Goal: Task Accomplishment & Management: Manage account settings

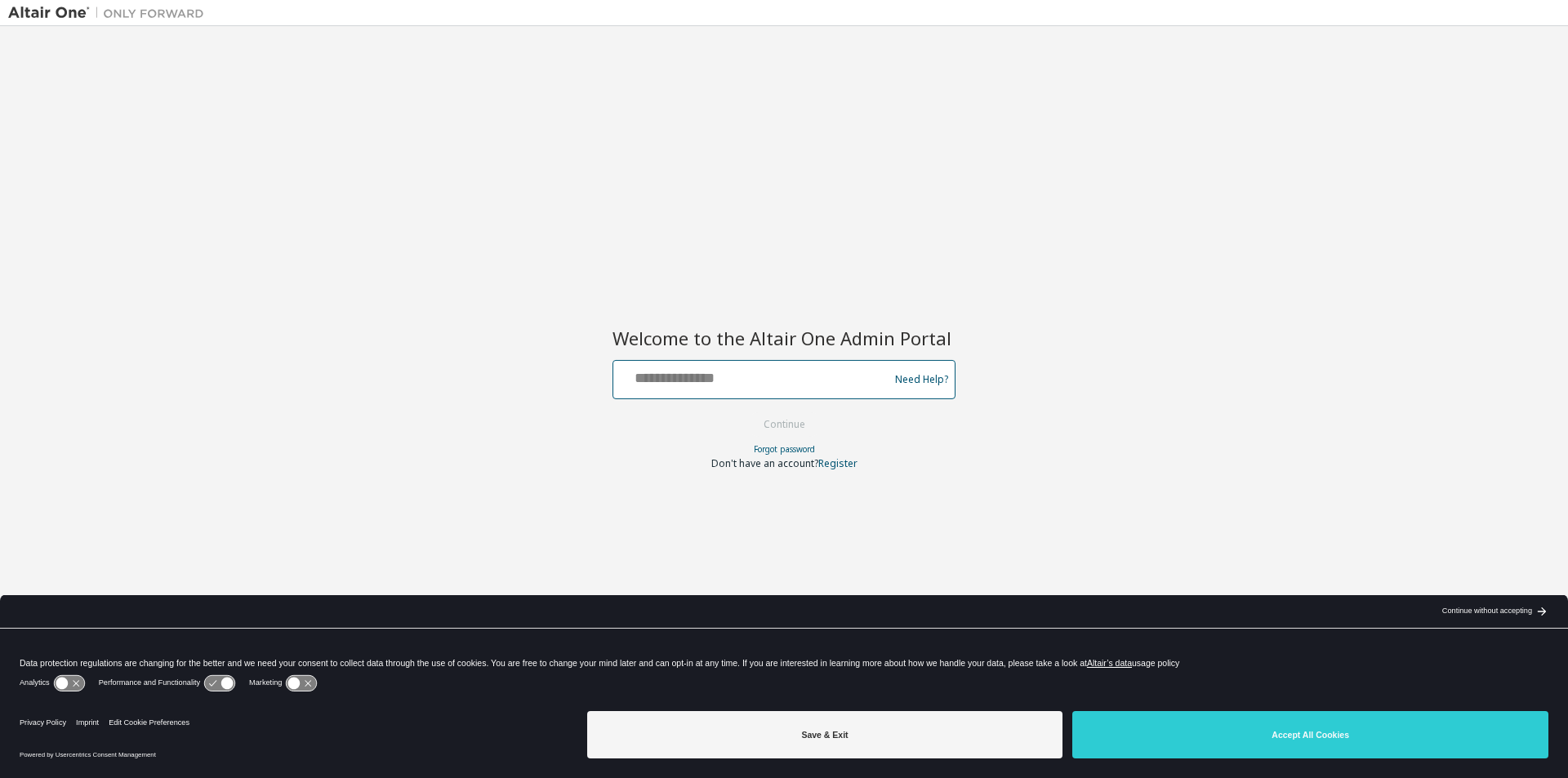
click at [702, 384] on input "text" at bounding box center [753, 375] width 267 height 23
type input "**********"
click at [784, 421] on button "Continue" at bounding box center [784, 425] width 76 height 24
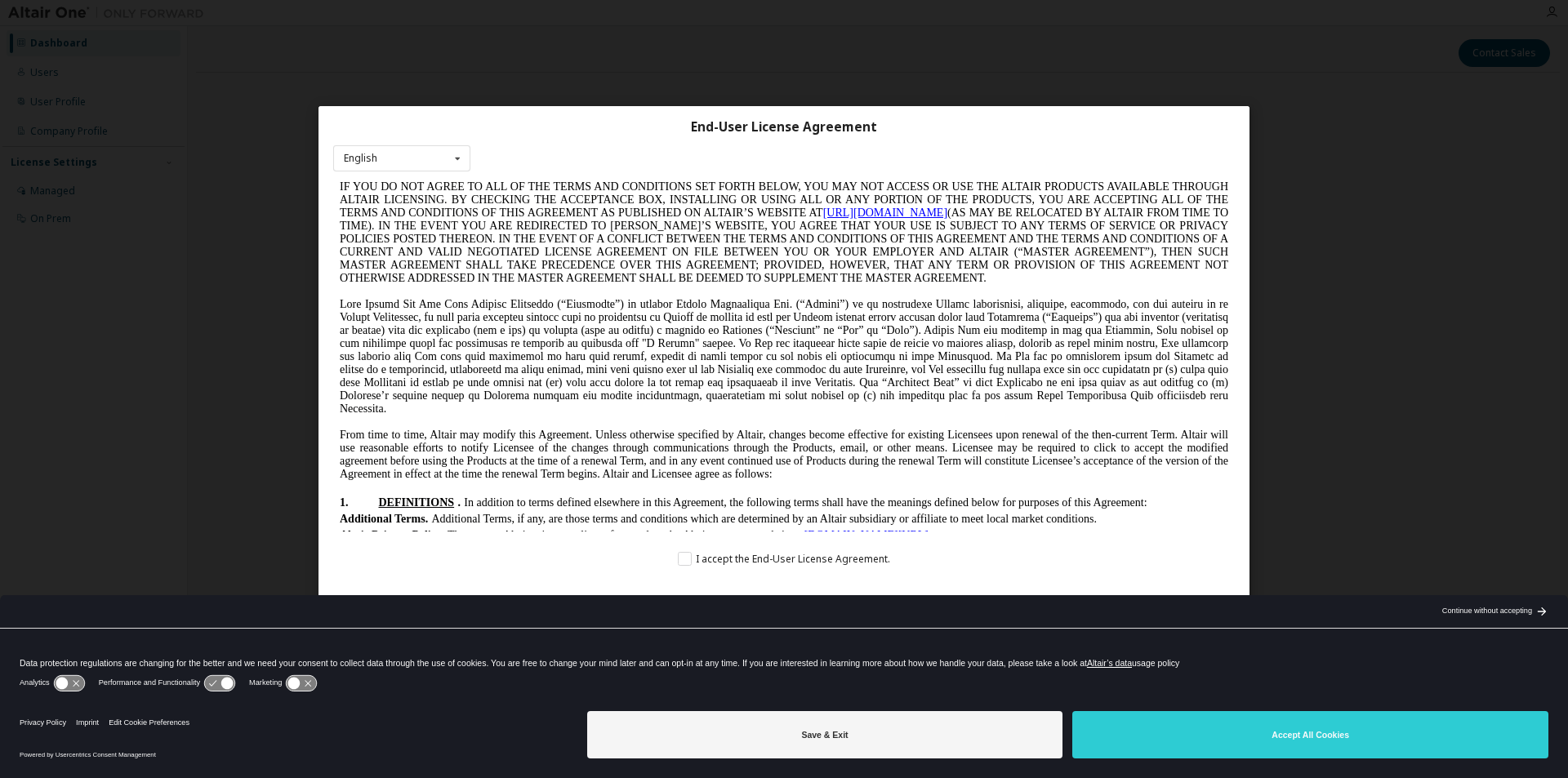
scroll to position [1143, 0]
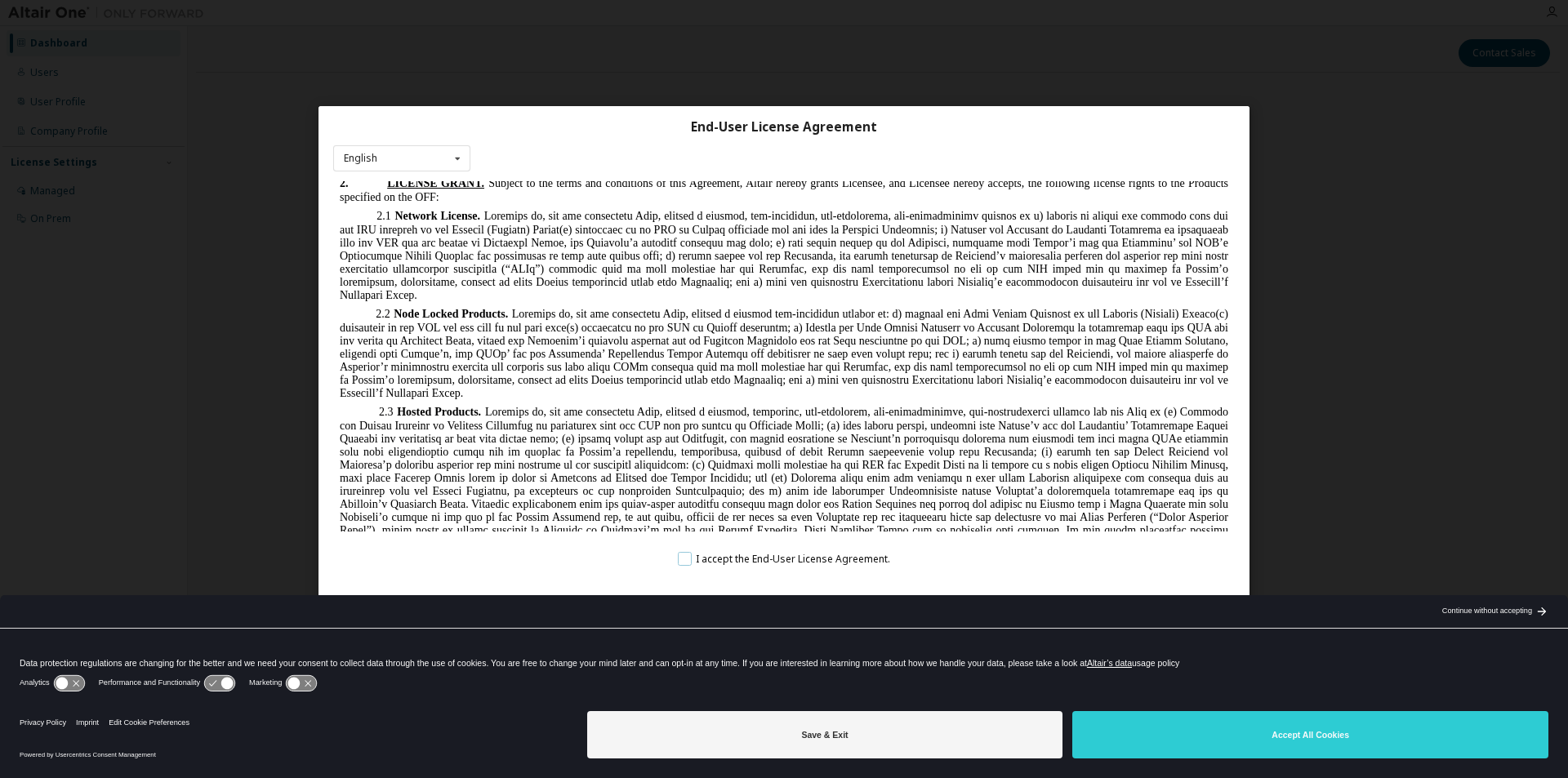
click at [687, 558] on label "I accept the End-User License Agreement." at bounding box center [784, 559] width 212 height 14
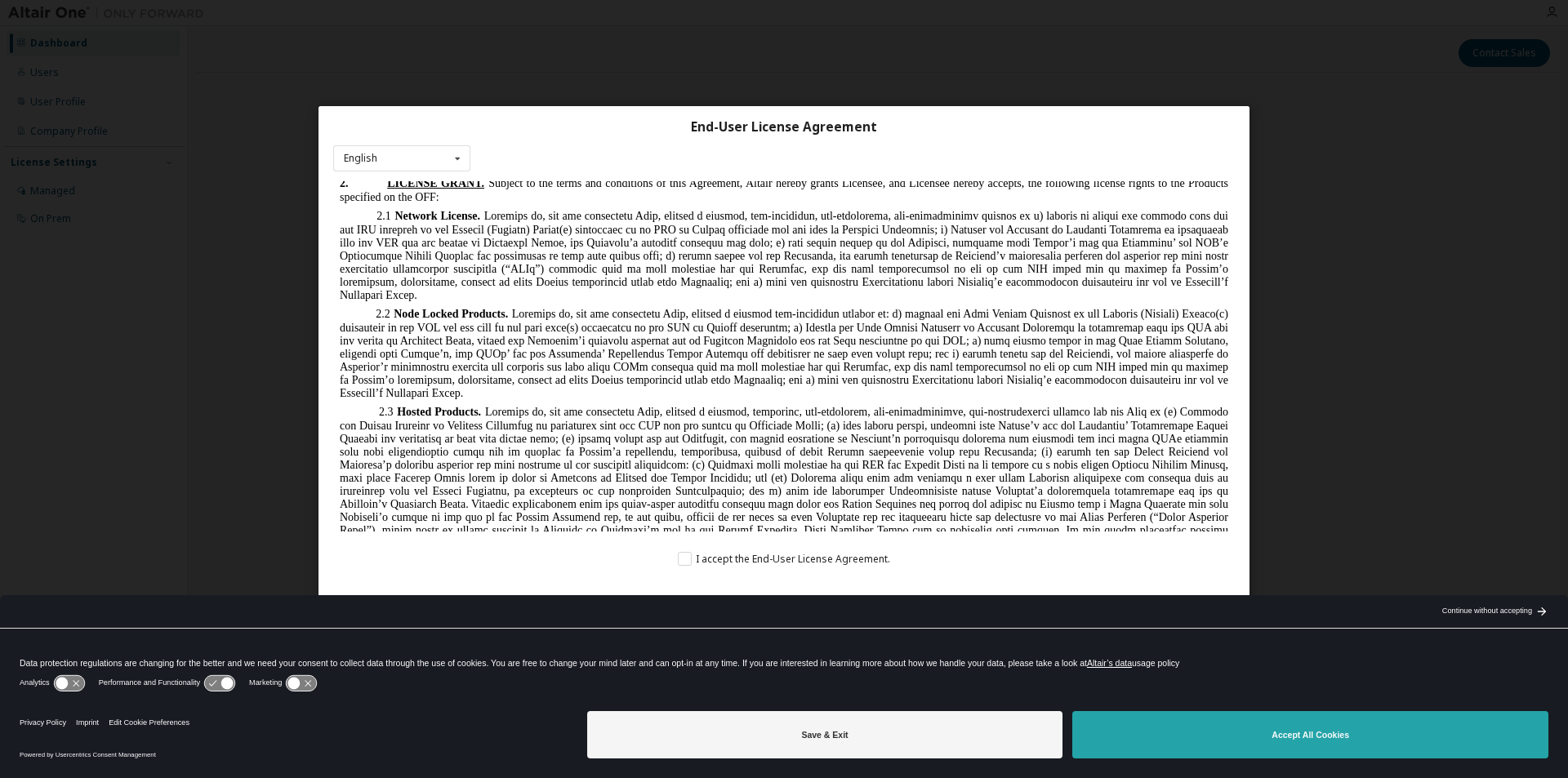
click at [1222, 731] on button "Accept All Cookies" at bounding box center [1310, 734] width 476 height 47
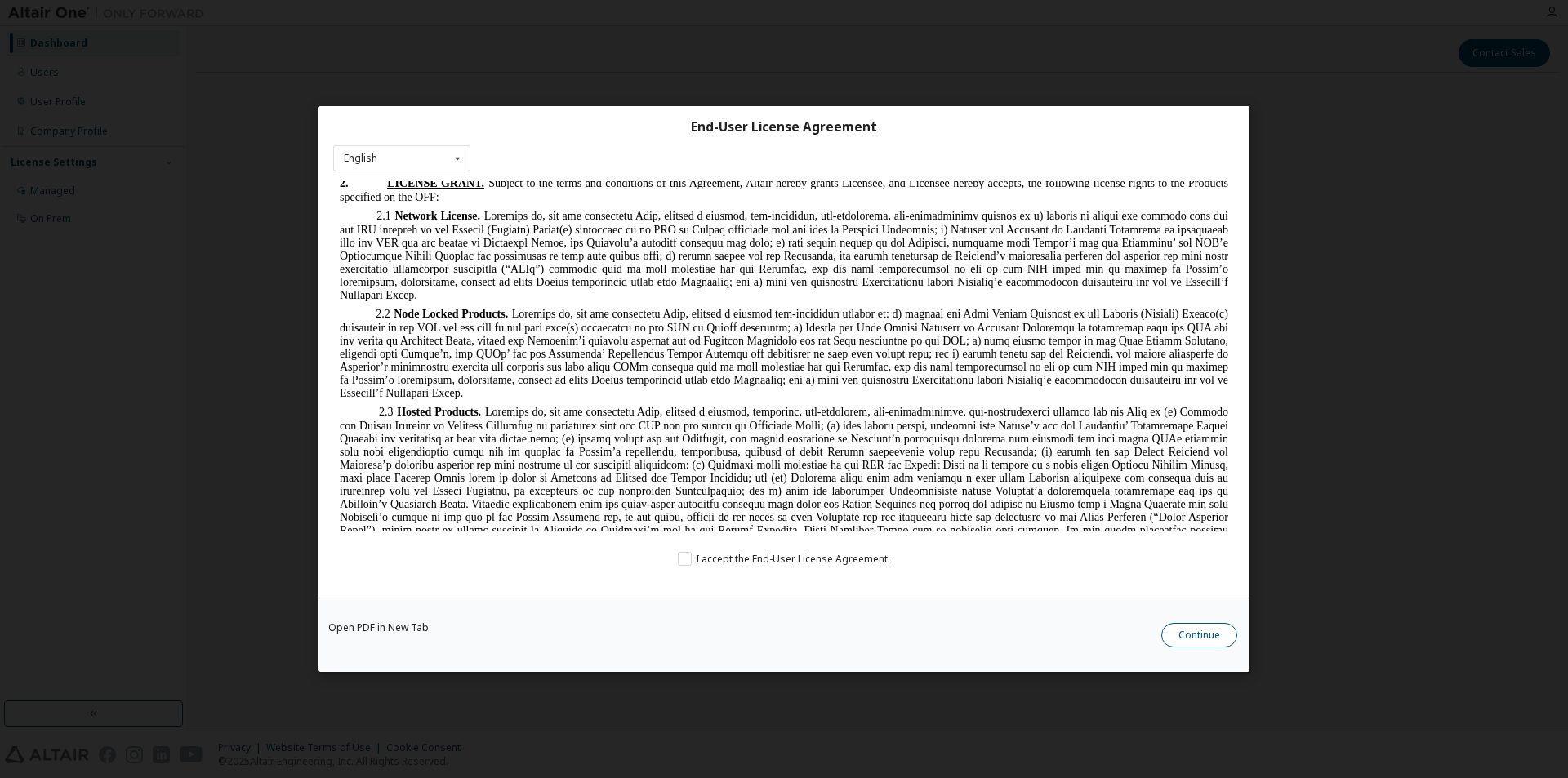
click at [1201, 639] on button "Continue" at bounding box center [1199, 635] width 76 height 24
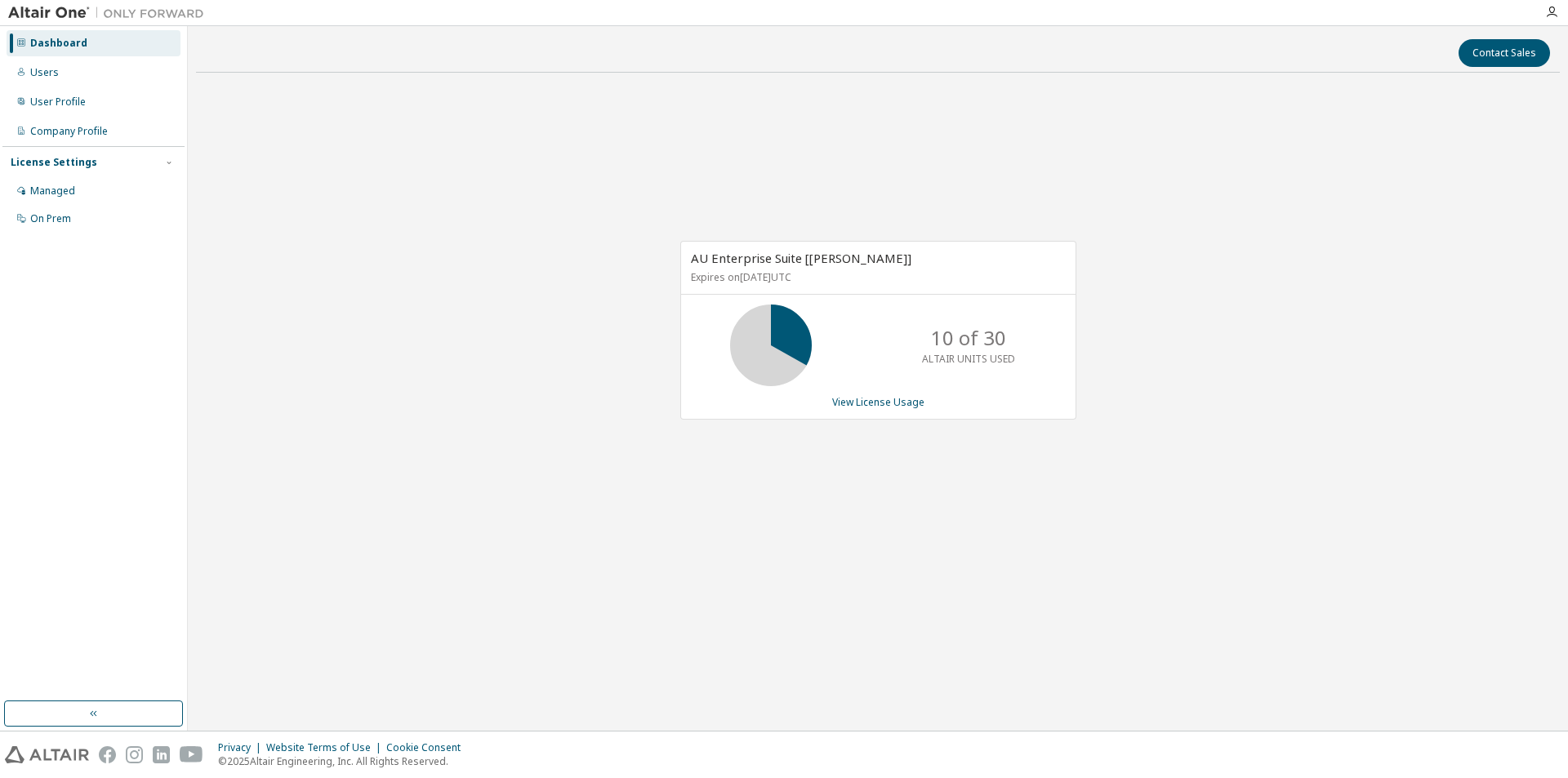
click at [1201, 639] on div "Contact Sales AU Enterprise Suite [Laura] Expires on October 1, 2025 UTC 10 of …" at bounding box center [878, 378] width 1364 height 688
click at [764, 355] on icon at bounding box center [771, 345] width 41 height 41
click at [877, 407] on link "View License Usage" at bounding box center [878, 402] width 92 height 14
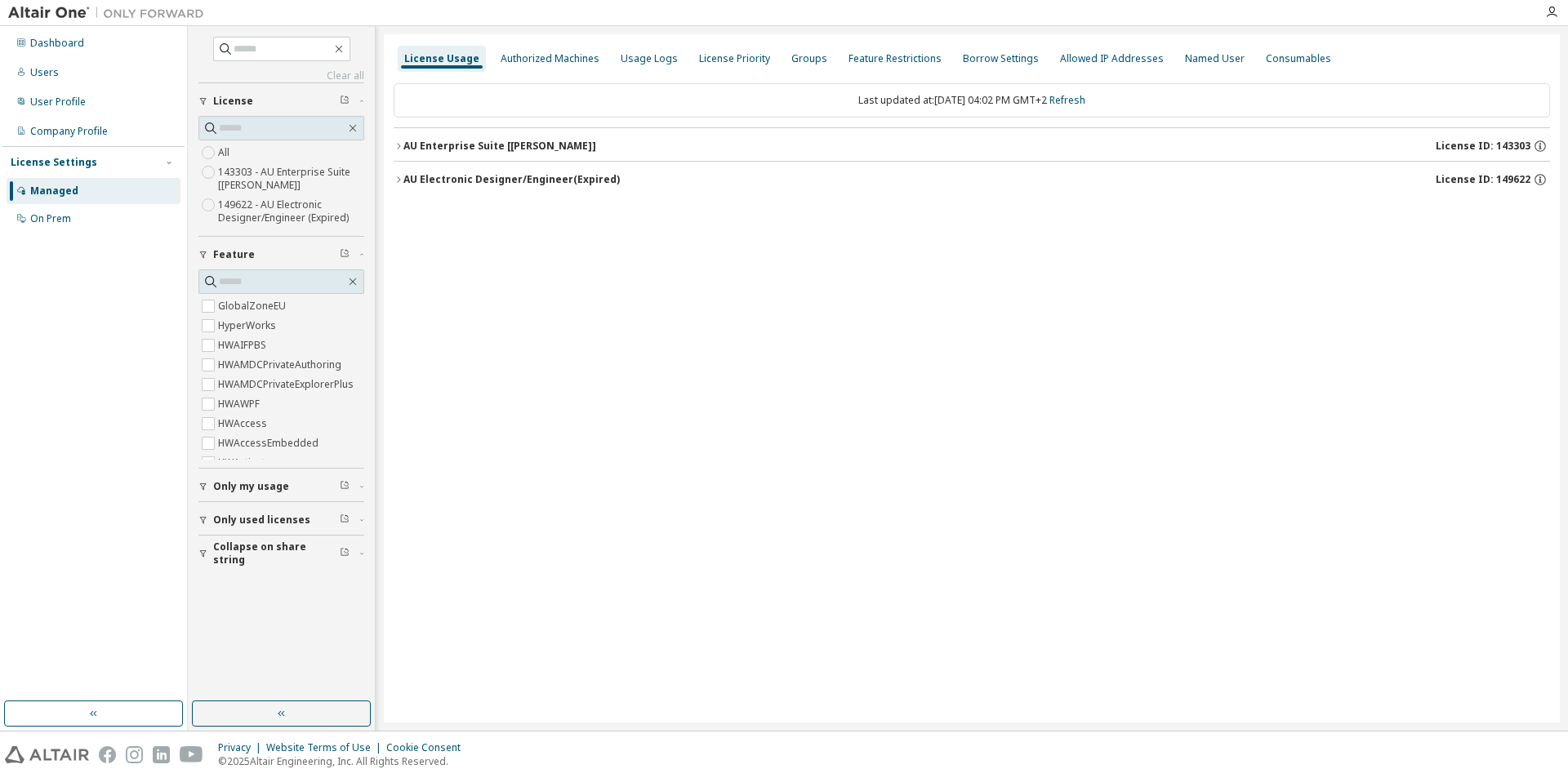
click at [398, 140] on button "AU Enterprise Suite [Laura] License ID: 143303" at bounding box center [972, 145] width 1156 height 36
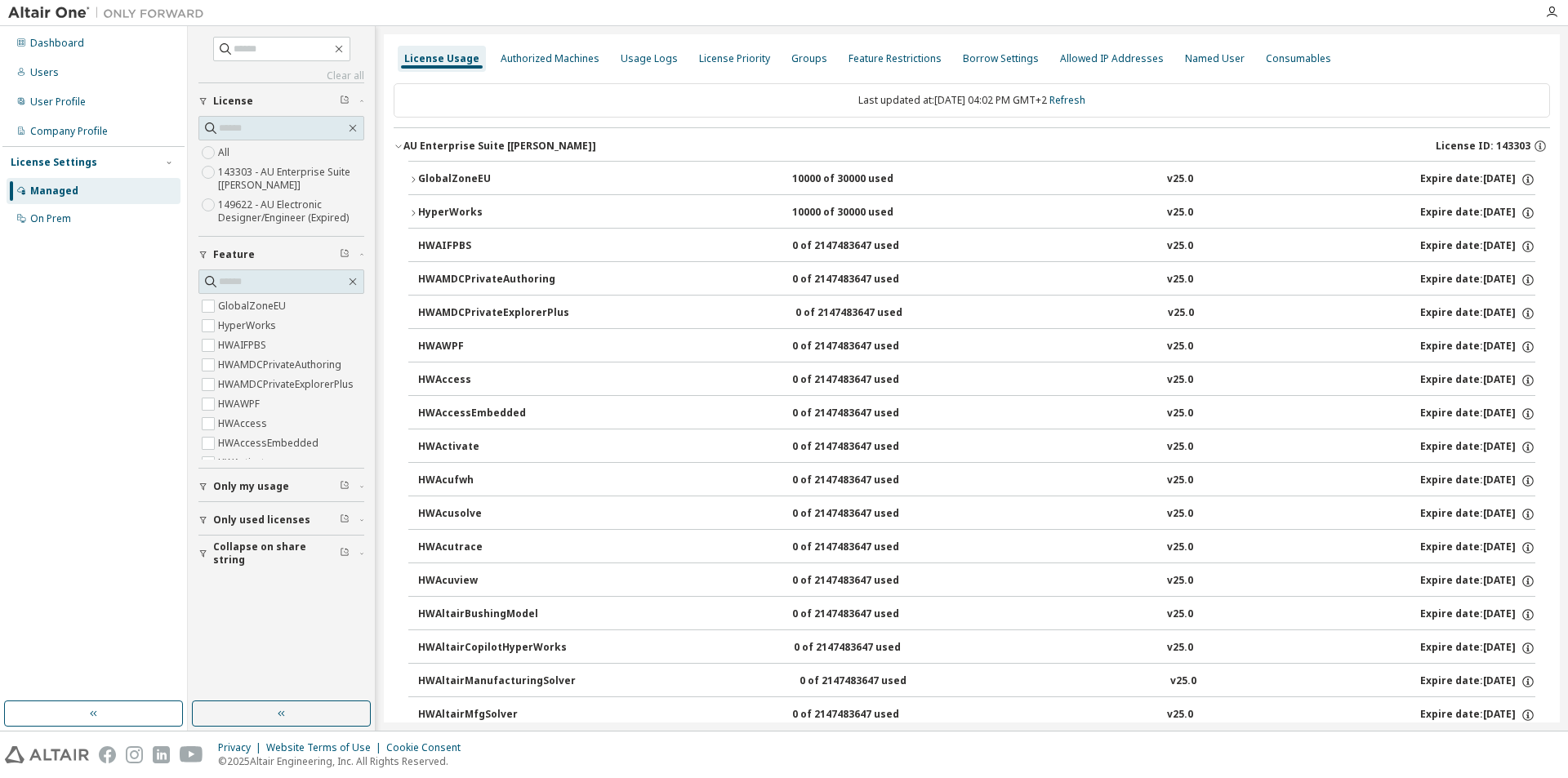
click at [412, 178] on icon "button" at bounding box center [413, 179] width 10 height 10
